Goal: Information Seeking & Learning: Learn about a topic

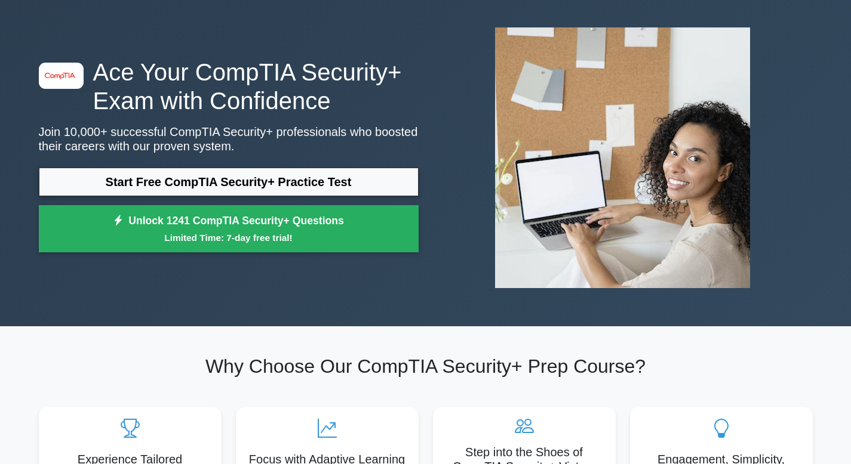
scroll to position [50, 0]
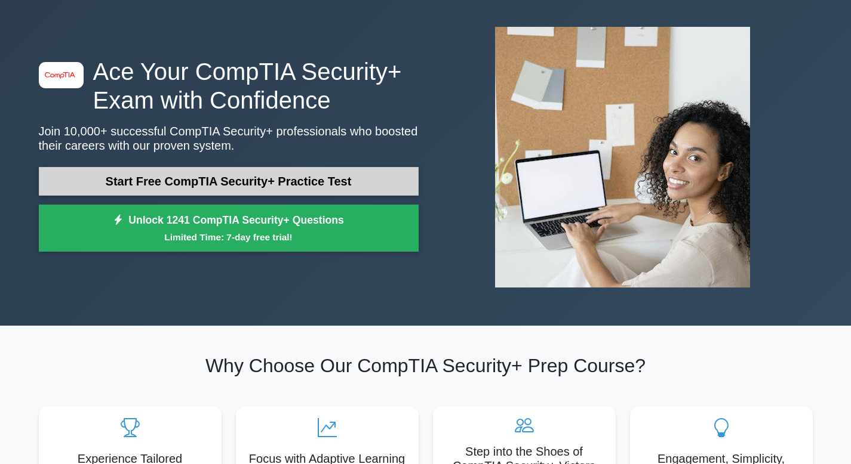
click at [139, 187] on link "Start Free CompTIA Security+ Practice Test" at bounding box center [229, 181] width 380 height 29
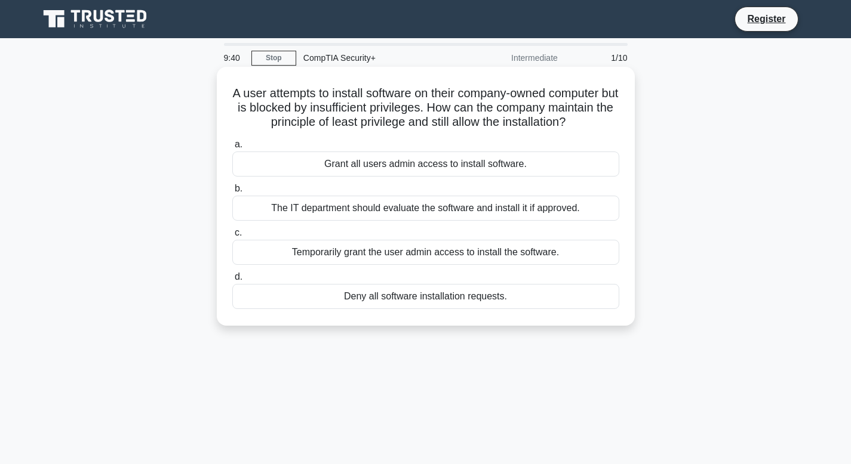
click at [347, 212] on div "The IT department should evaluate the software and install it if approved." at bounding box center [425, 208] width 387 height 25
click at [232, 193] on input "b. The IT department should evaluate the software and install it if approved." at bounding box center [232, 189] width 0 height 8
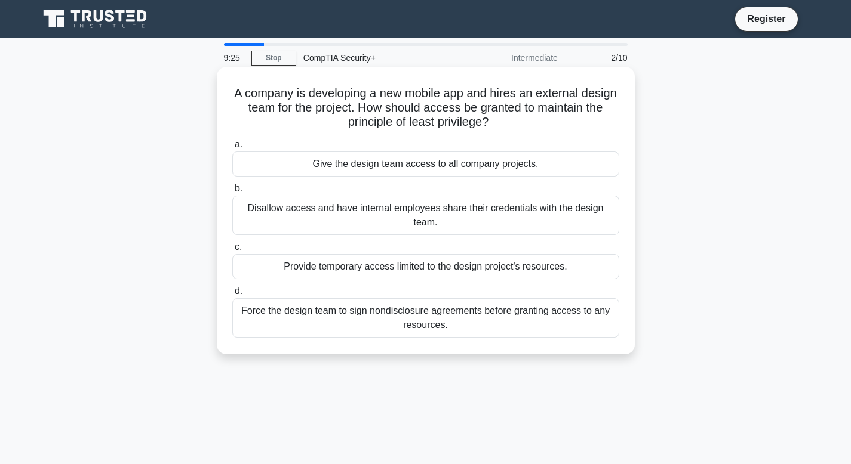
click at [393, 269] on div "Provide temporary access limited to the design project's resources." at bounding box center [425, 266] width 387 height 25
click at [232, 251] on input "c. Provide temporary access limited to the design project's resources." at bounding box center [232, 248] width 0 height 8
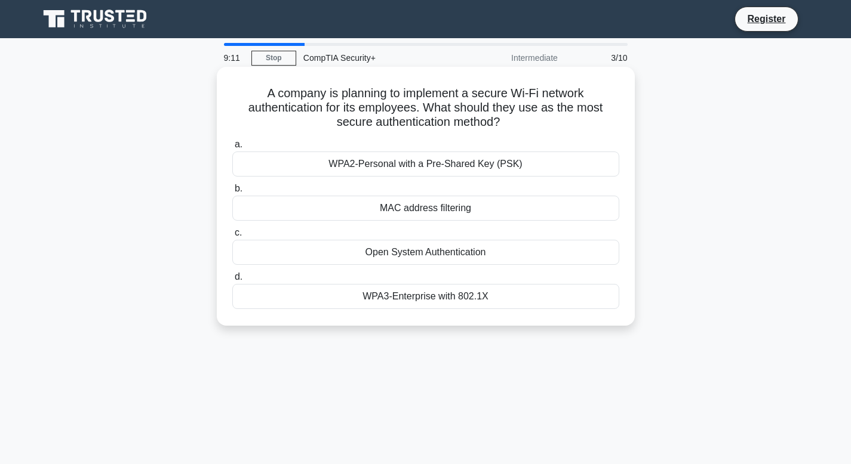
click at [410, 297] on div "WPA3-Enterprise with 802.1X" at bounding box center [425, 296] width 387 height 25
click at [232, 281] on input "d. WPA3-Enterprise with 802.1X" at bounding box center [232, 277] width 0 height 8
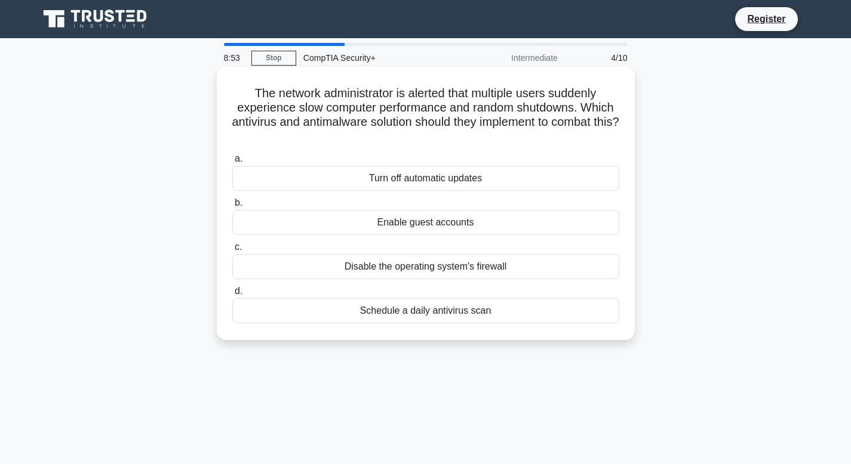
click at [405, 181] on div "Turn off automatic updates" at bounding box center [425, 178] width 387 height 25
click at [232, 163] on input "a. Turn off automatic updates" at bounding box center [232, 159] width 0 height 8
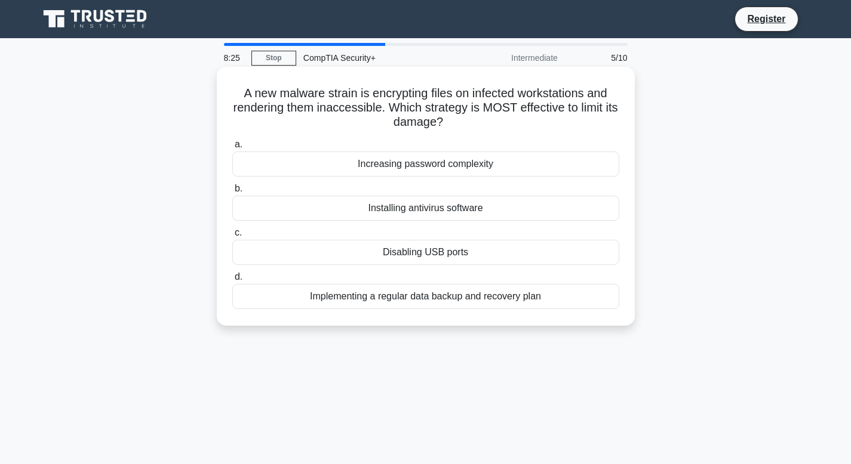
click at [412, 251] on div "Disabling USB ports" at bounding box center [425, 252] width 387 height 25
click at [232, 237] on input "c. Disabling USB ports" at bounding box center [232, 233] width 0 height 8
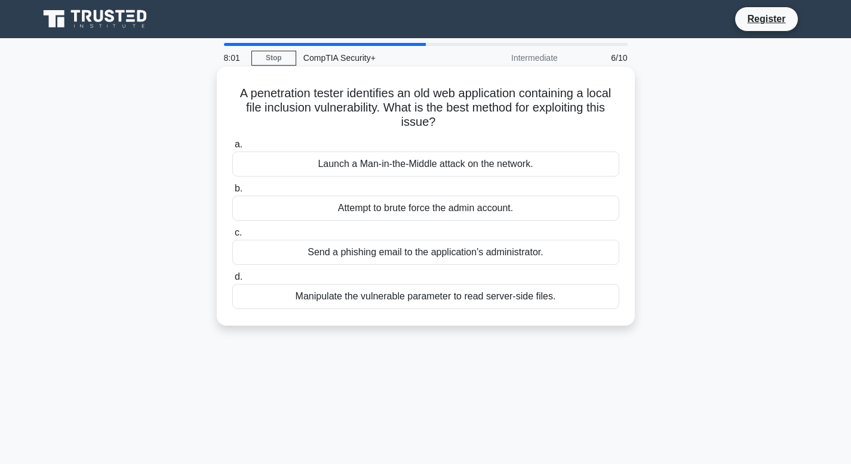
click at [406, 300] on div "Manipulate the vulnerable parameter to read server-side files." at bounding box center [425, 296] width 387 height 25
click at [232, 281] on input "d. Manipulate the vulnerable parameter to read server-side files." at bounding box center [232, 277] width 0 height 8
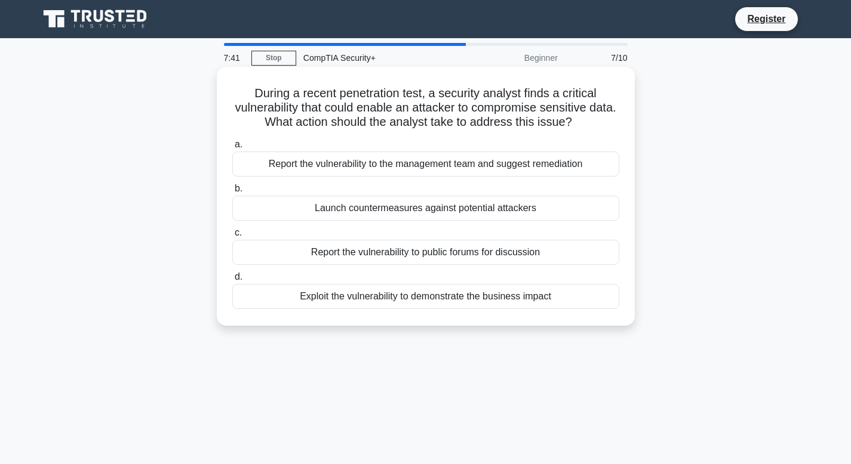
click at [346, 298] on div "Exploit the vulnerability to demonstrate the business impact" at bounding box center [425, 296] width 387 height 25
click at [232, 281] on input "d. Exploit the vulnerability to demonstrate the business impact" at bounding box center [232, 277] width 0 height 8
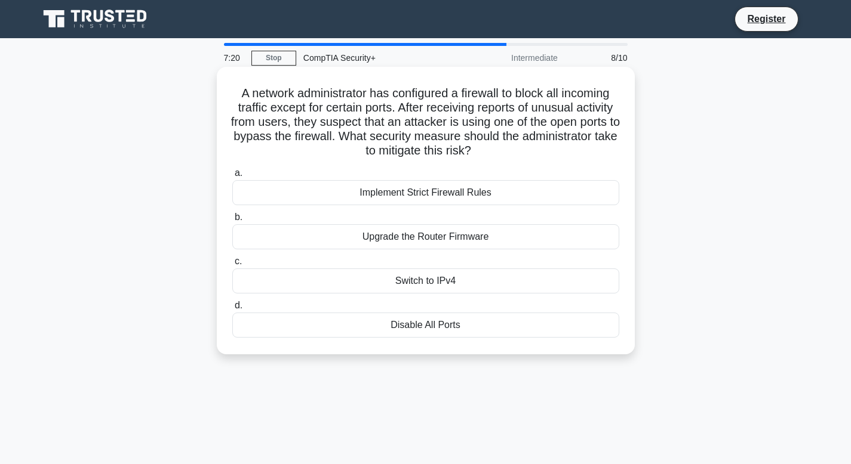
click at [438, 326] on div "Disable All Ports" at bounding box center [425, 325] width 387 height 25
click at [232, 310] on input "d. Disable All Ports" at bounding box center [232, 306] width 0 height 8
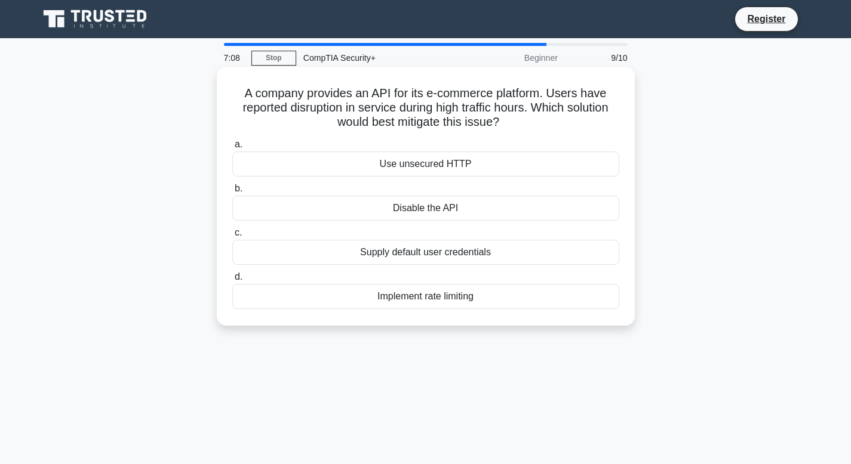
click at [415, 295] on div "Implement rate limiting" at bounding box center [425, 296] width 387 height 25
click at [232, 281] on input "d. Implement rate limiting" at bounding box center [232, 277] width 0 height 8
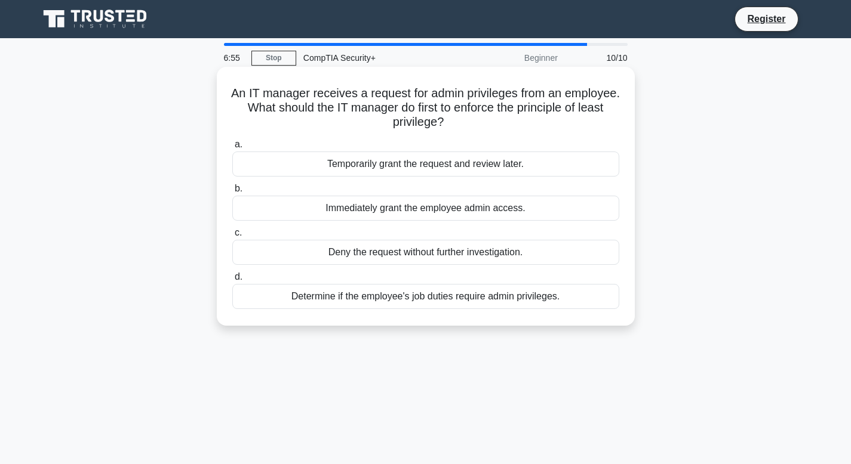
click at [381, 298] on div "Determine if the employee's job duties require admin privileges." at bounding box center [425, 296] width 387 height 25
click at [232, 281] on input "d. Determine if the employee's job duties require admin privileges." at bounding box center [232, 277] width 0 height 8
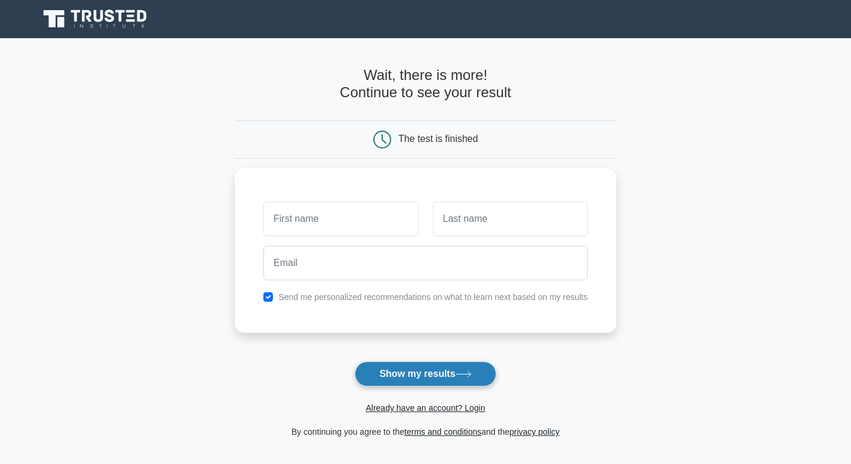
click at [415, 375] on button "Show my results" at bounding box center [425, 374] width 141 height 25
